Goal: Transaction & Acquisition: Book appointment/travel/reservation

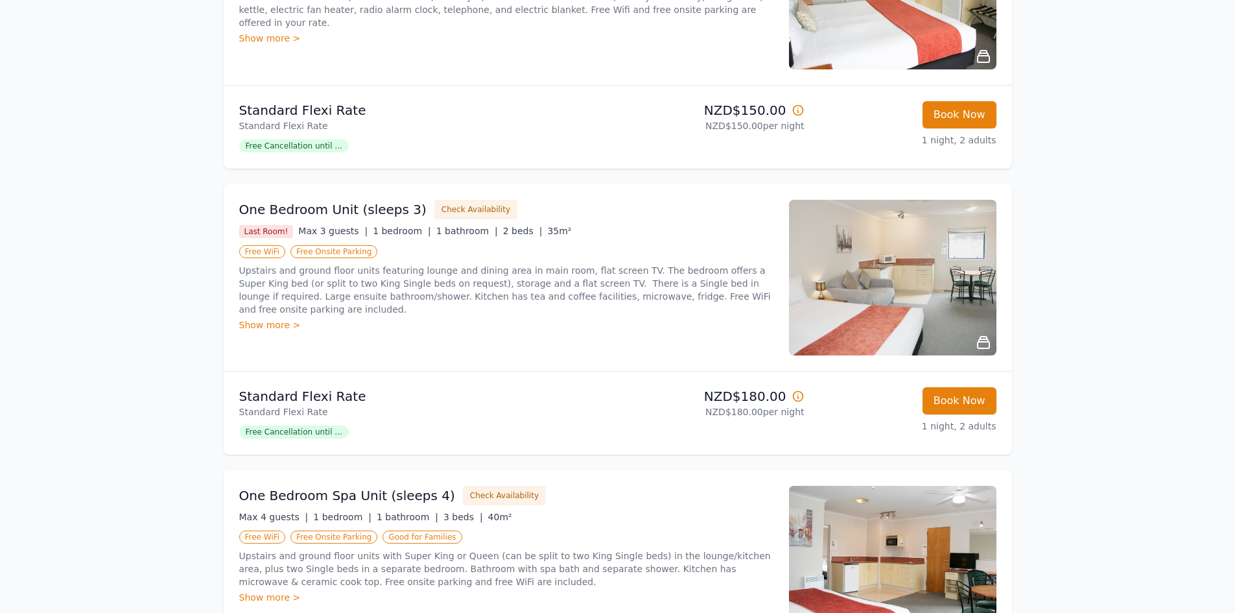
scroll to position [324, 0]
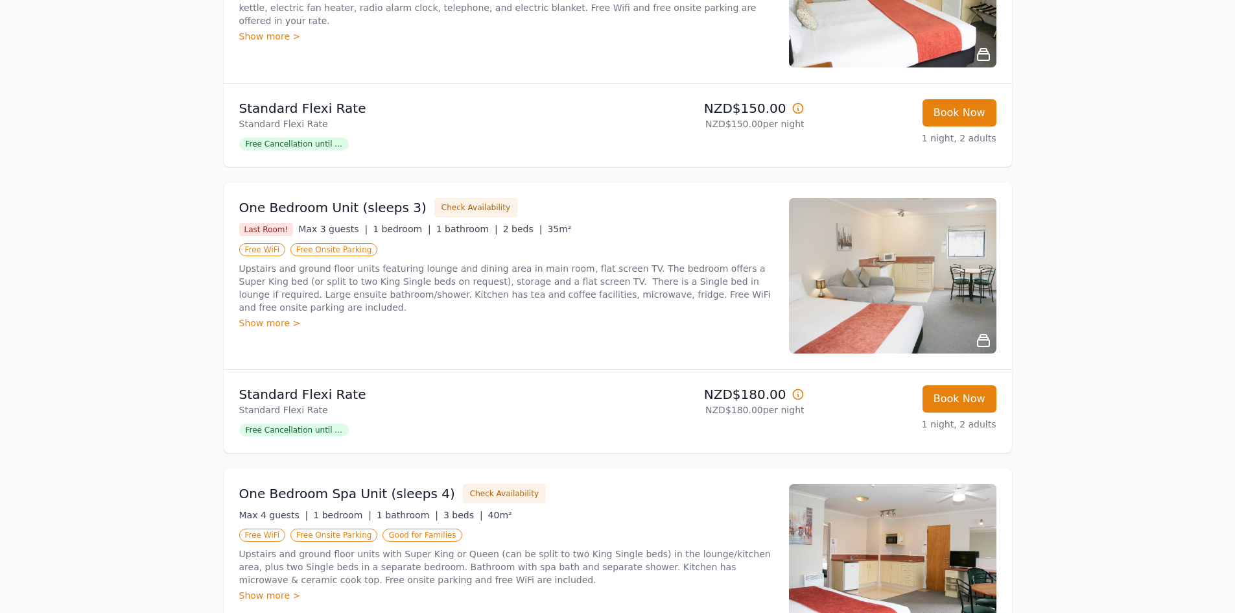
click at [277, 316] on div "Show more >" at bounding box center [506, 322] width 534 height 13
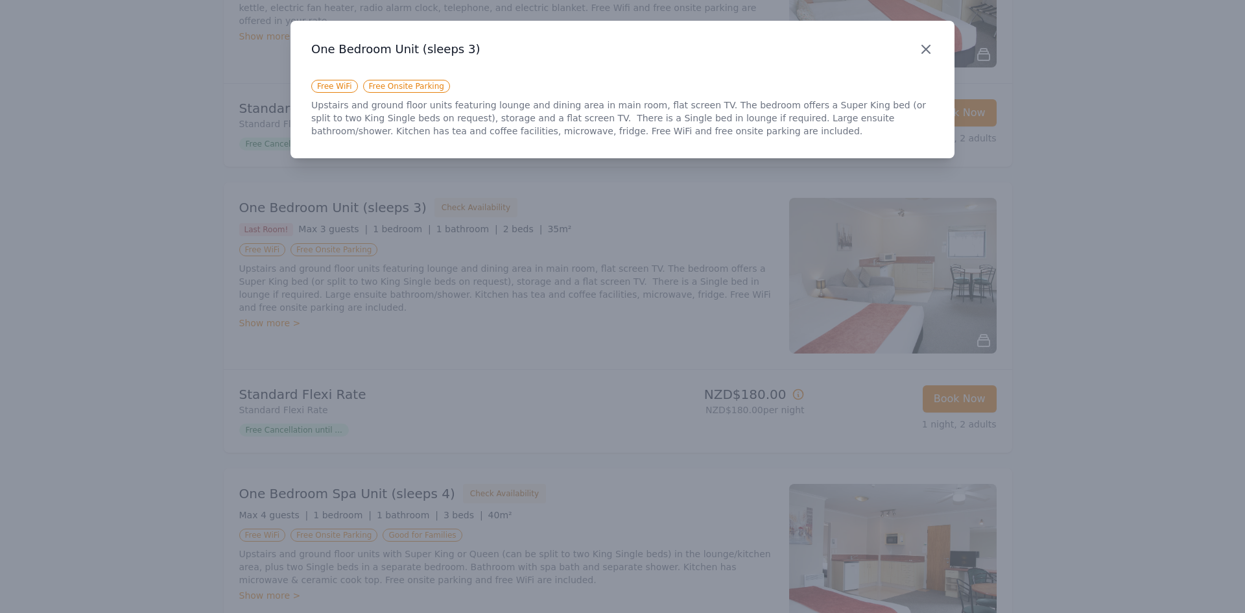
click at [926, 48] on icon "button" at bounding box center [926, 49] width 16 height 16
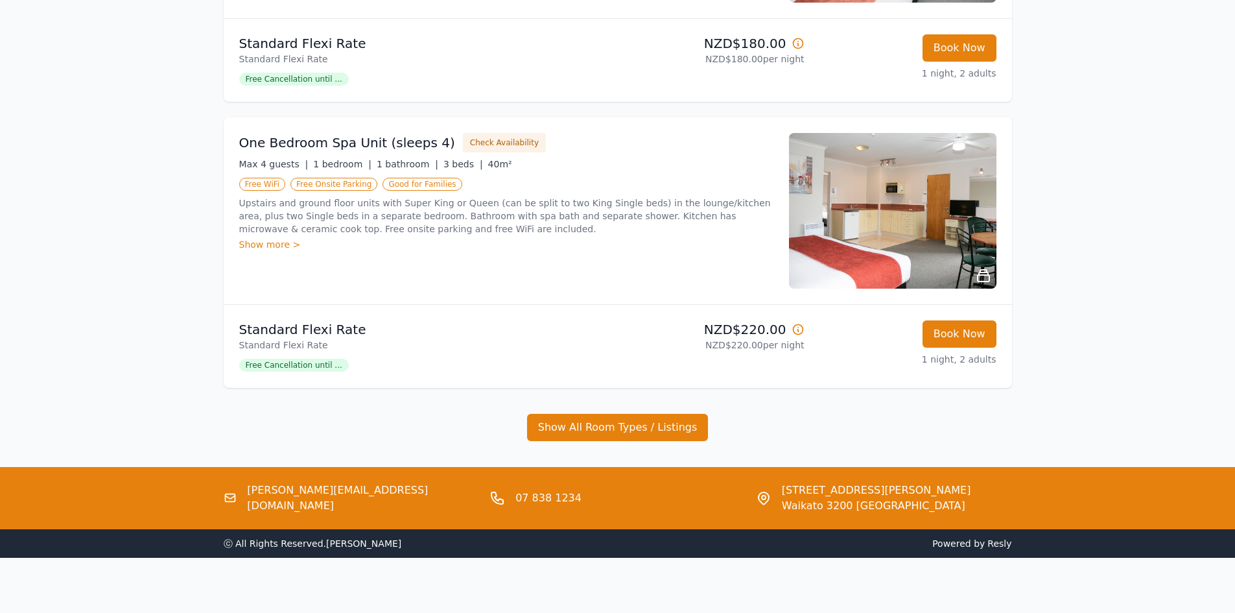
scroll to position [682, 0]
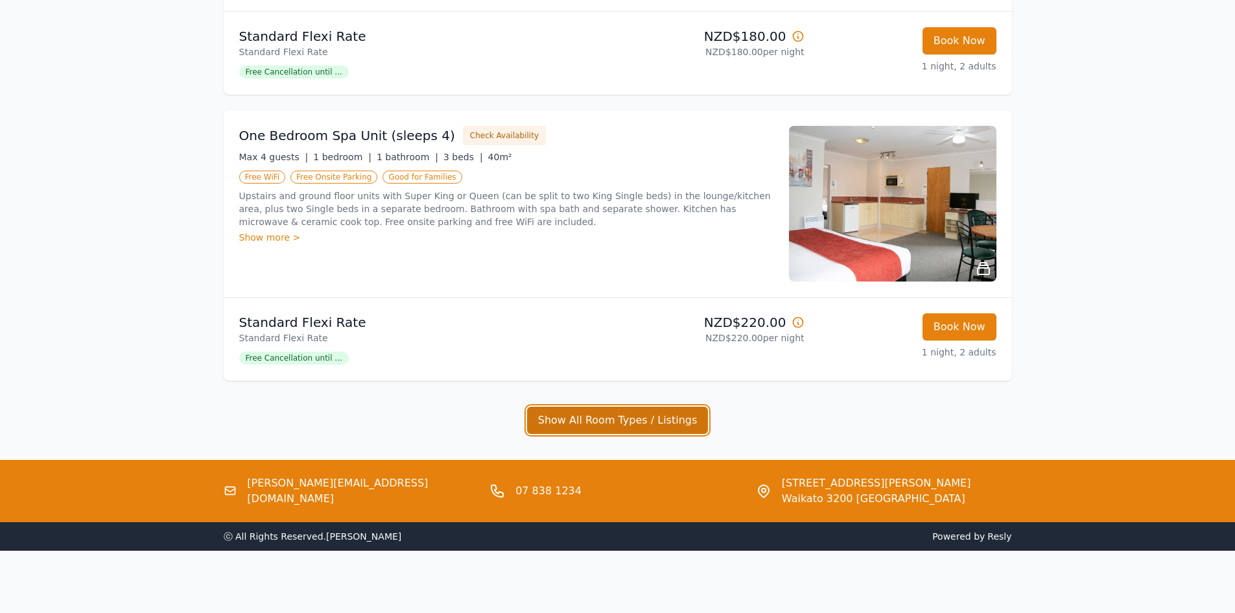
click at [651, 414] on button "Show All Room Types / Listings" at bounding box center [617, 419] width 181 height 27
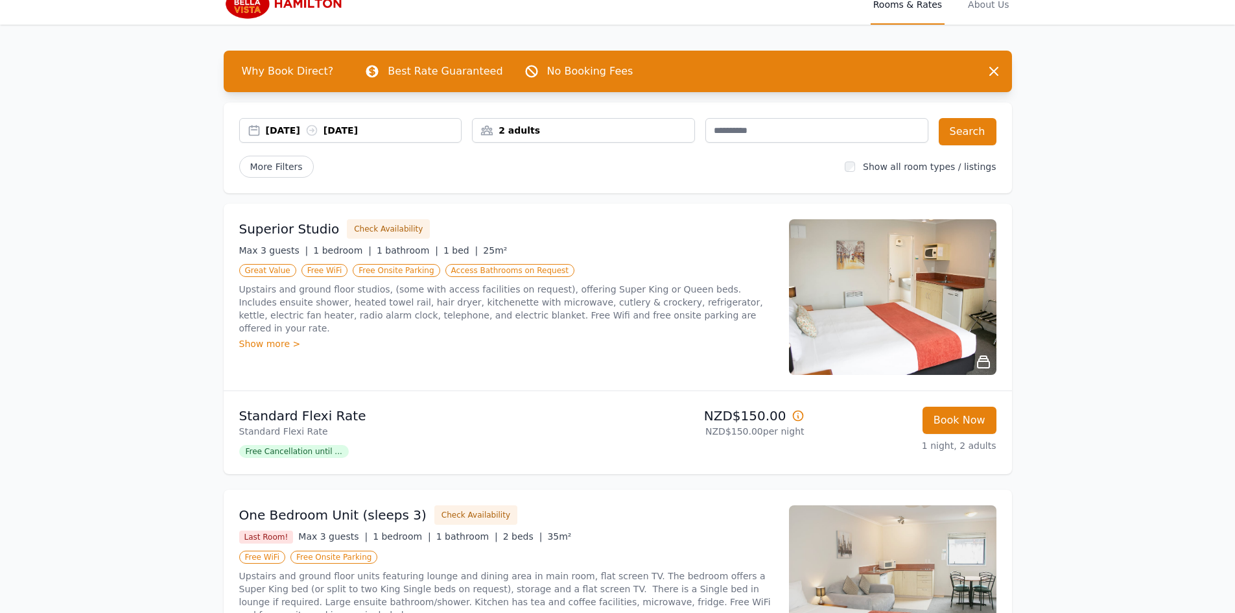
scroll to position [0, 0]
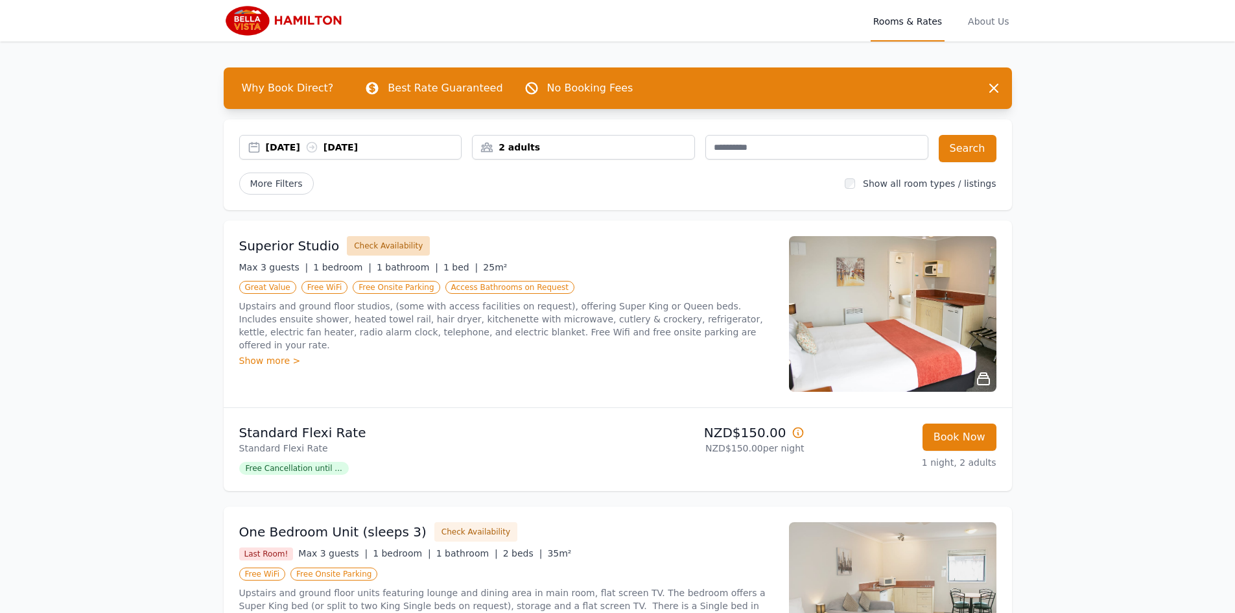
click at [388, 249] on button "Check Availability" at bounding box center [388, 245] width 83 height 19
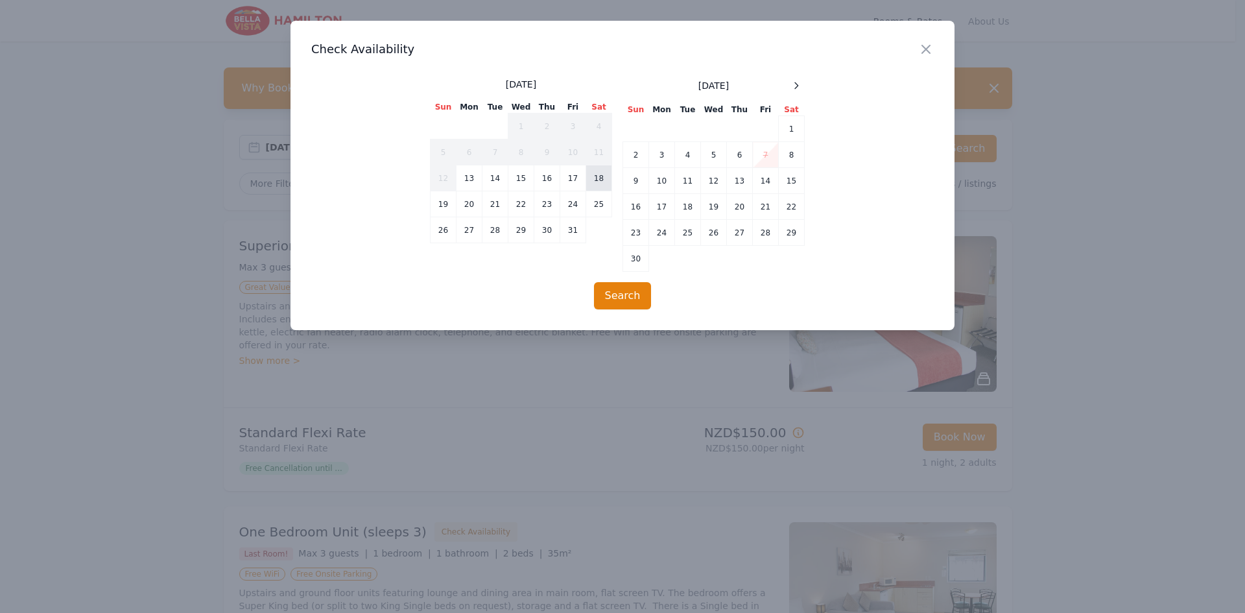
click at [598, 178] on td "18" at bounding box center [599, 178] width 26 height 26
click at [449, 202] on td "19" at bounding box center [443, 204] width 26 height 26
click at [618, 290] on button "Search" at bounding box center [623, 295] width 58 height 27
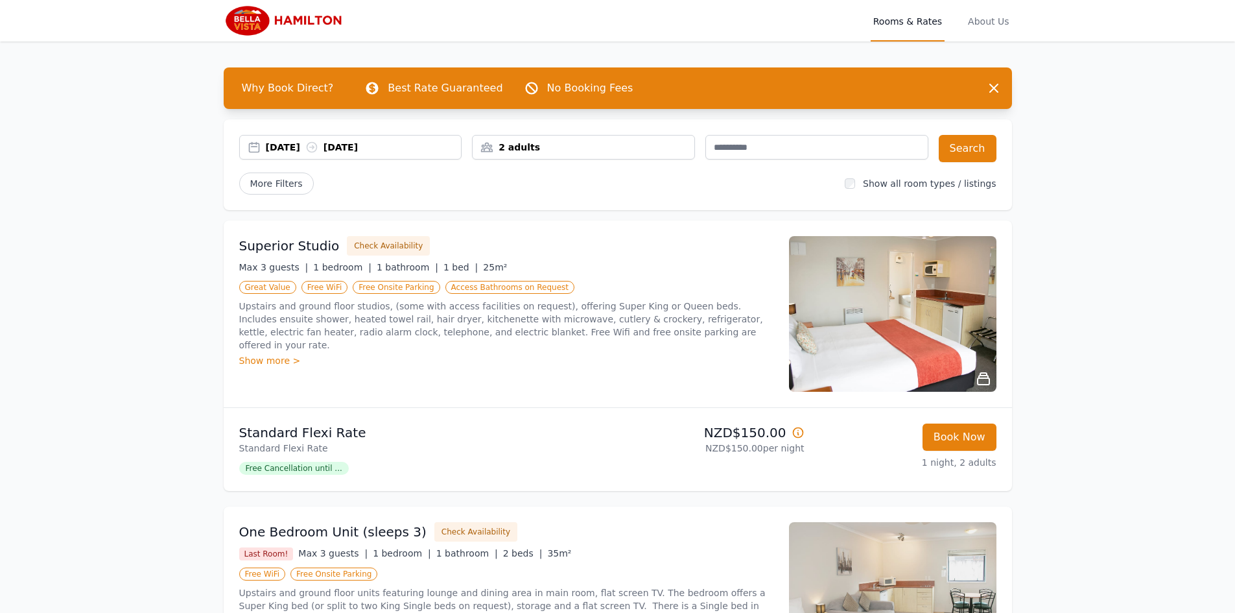
click at [504, 146] on div "2 adults" at bounding box center [584, 147] width 222 height 13
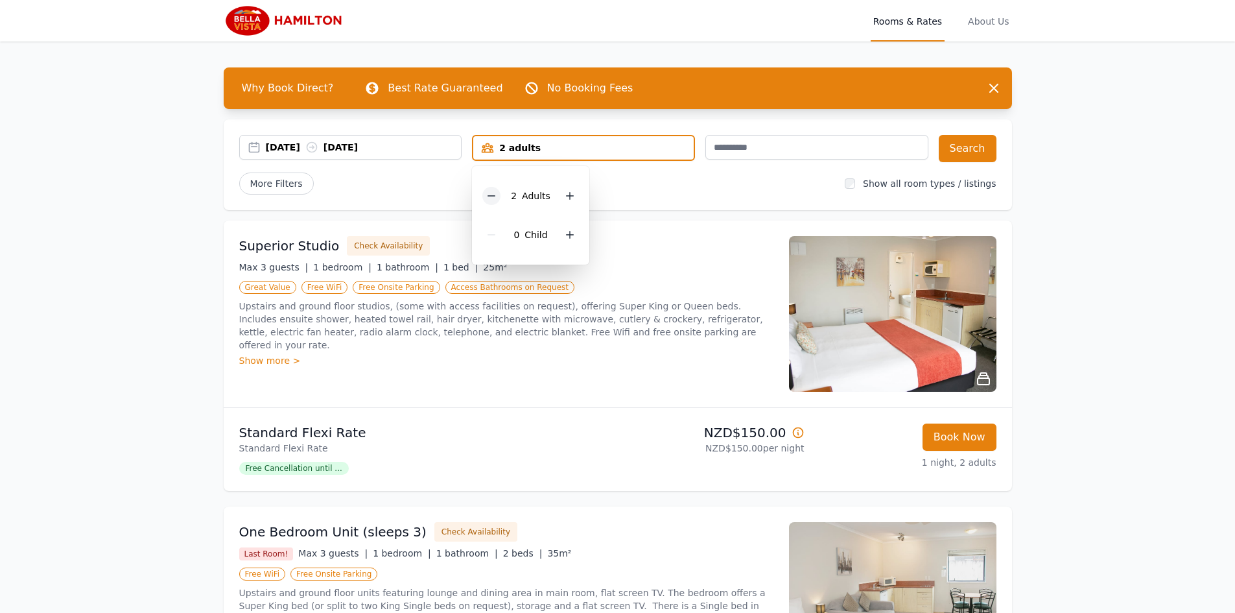
click at [489, 195] on icon at bounding box center [491, 196] width 10 height 10
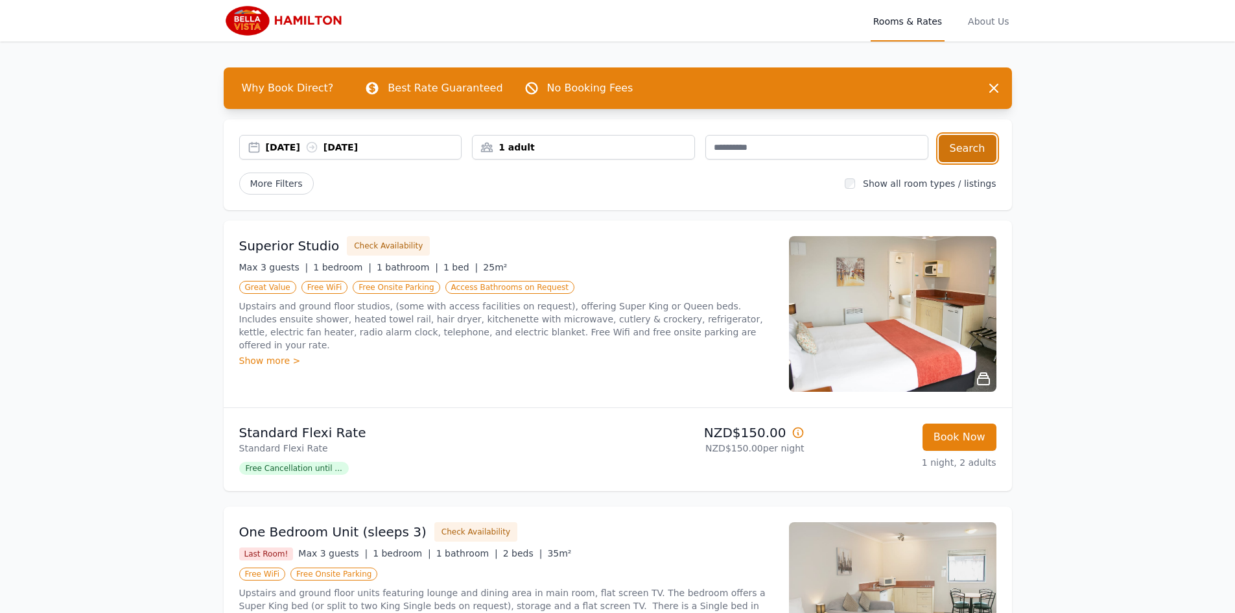
click at [972, 150] on button "Search" at bounding box center [968, 148] width 58 height 27
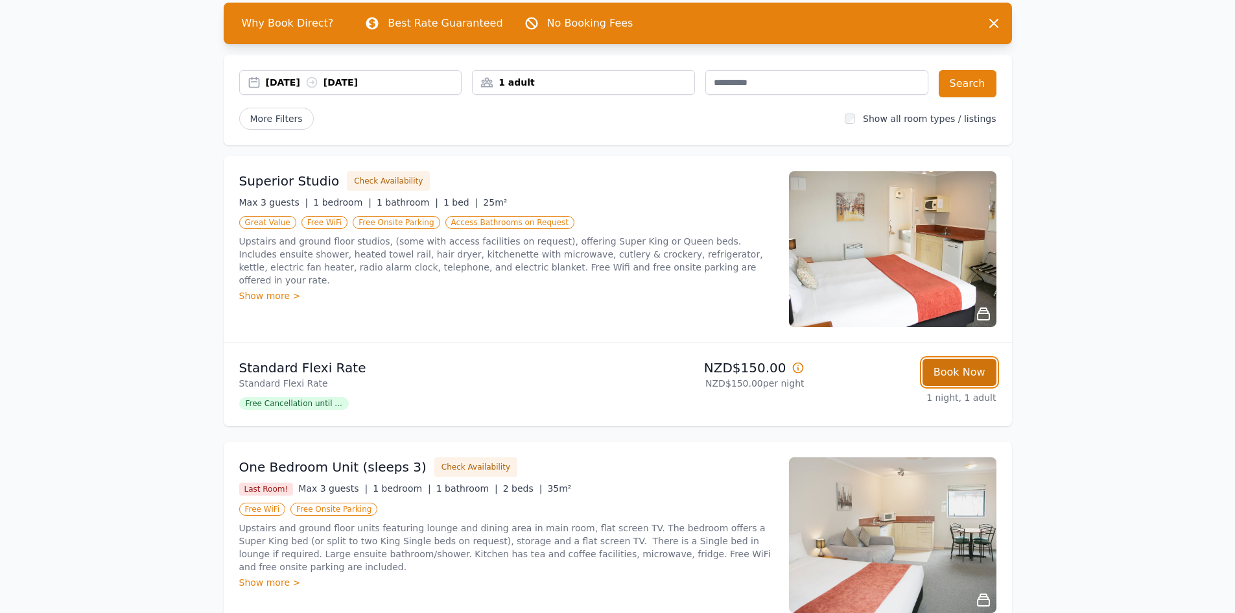
click at [973, 372] on button "Book Now" at bounding box center [959, 371] width 74 height 27
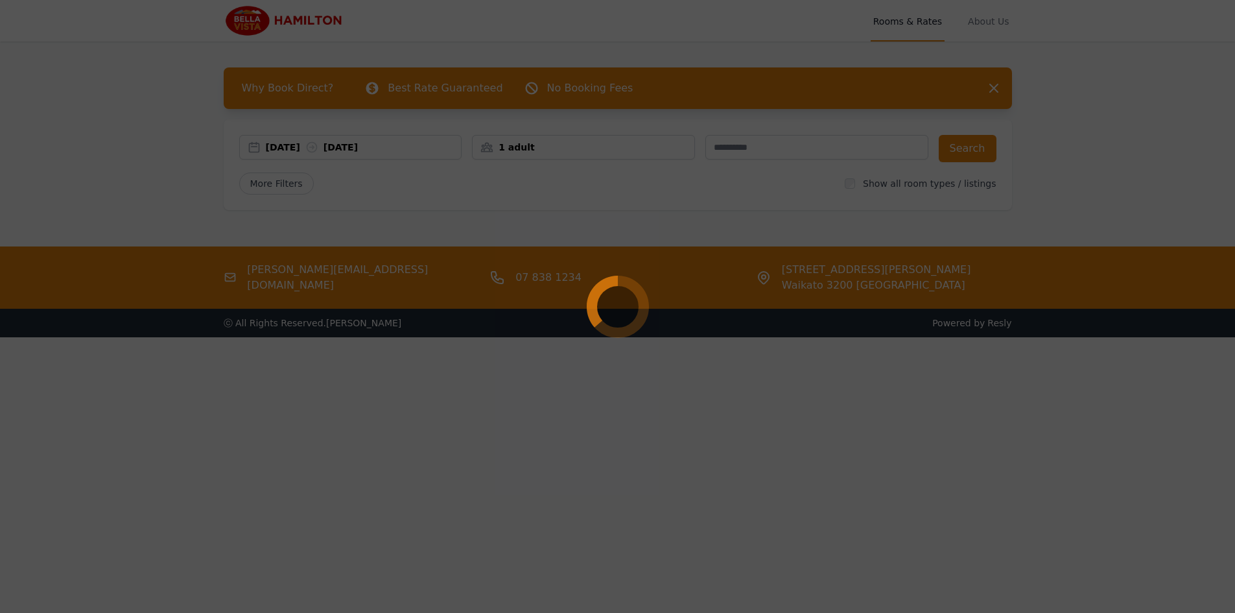
select select "**"
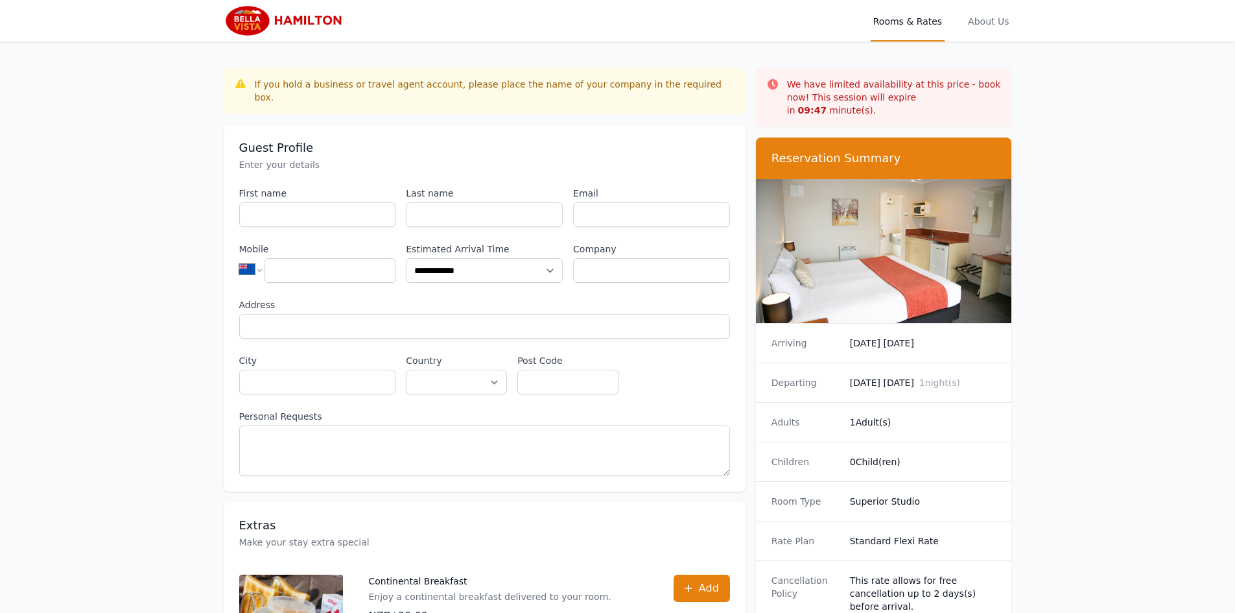
scroll to position [62, 0]
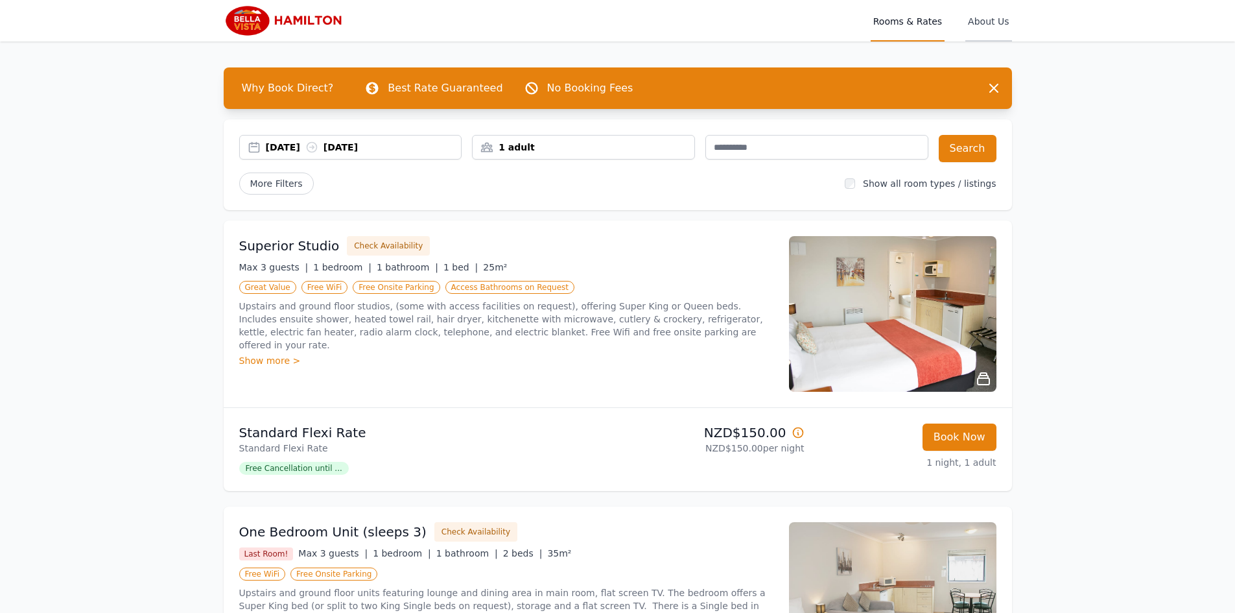
click at [999, 19] on span "About Us" at bounding box center [988, 20] width 46 height 41
